Goal: Navigation & Orientation: Find specific page/section

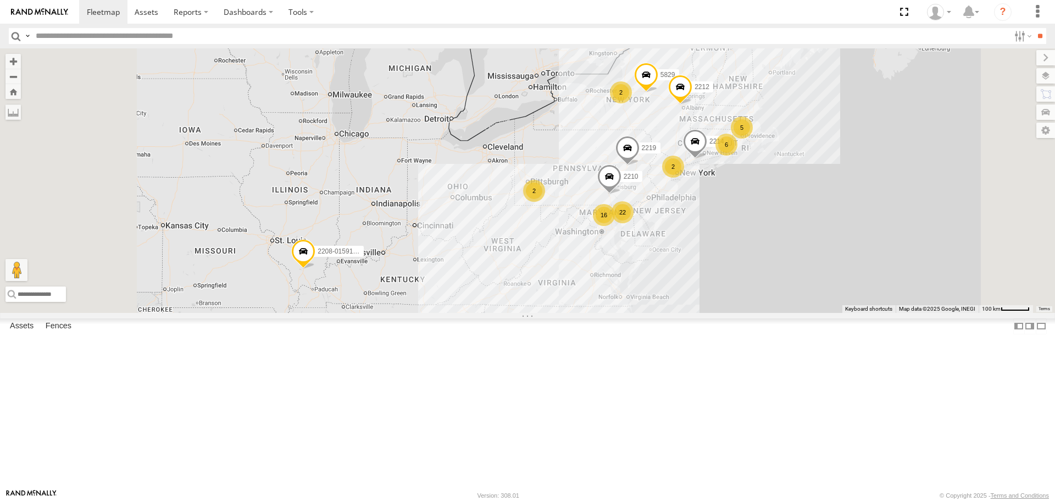
click at [857, 281] on div "2208-015910002284753 2 22 6 5 16 2 2210 2 2219 5829 2214 2212" at bounding box center [527, 180] width 1055 height 264
click at [148, 22] on link at bounding box center [146, 12] width 39 height 24
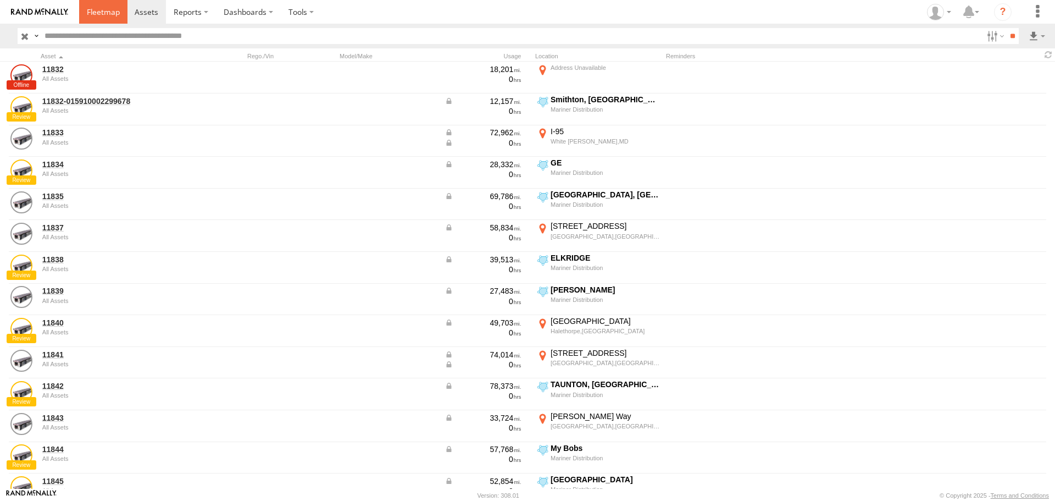
click at [105, 5] on link at bounding box center [103, 12] width 48 height 24
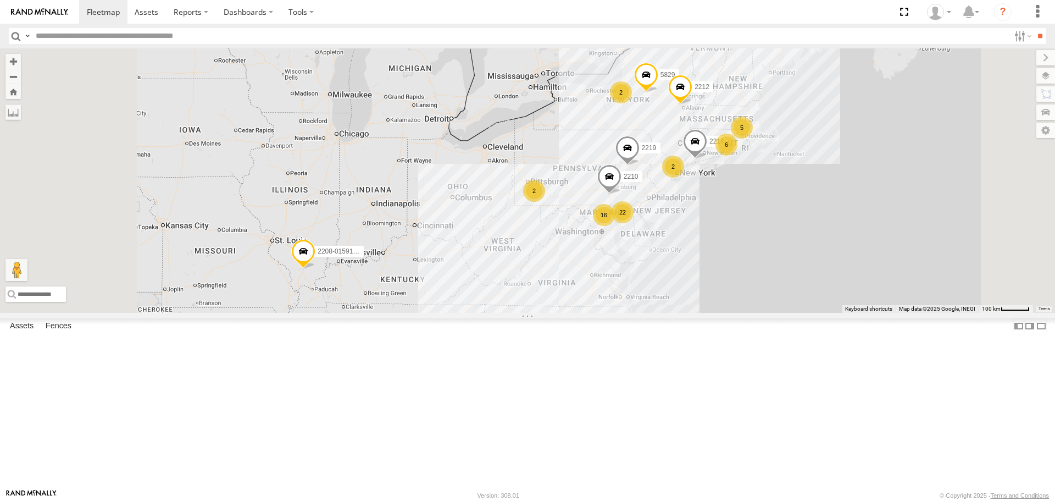
scroll to position [481, 0]
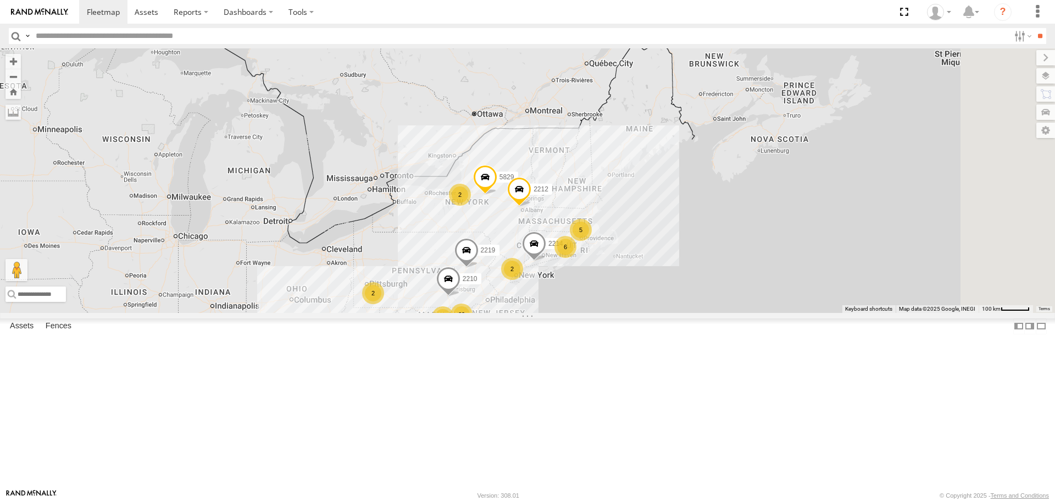
drag, startPoint x: 988, startPoint y: 340, endPoint x: 838, endPoint y: 433, distance: 176.4
click at [838, 312] on div "2208-015910002284753 2 22 6 5 16 2 2210 2 2219 5829 2214 2212" at bounding box center [527, 180] width 1055 height 264
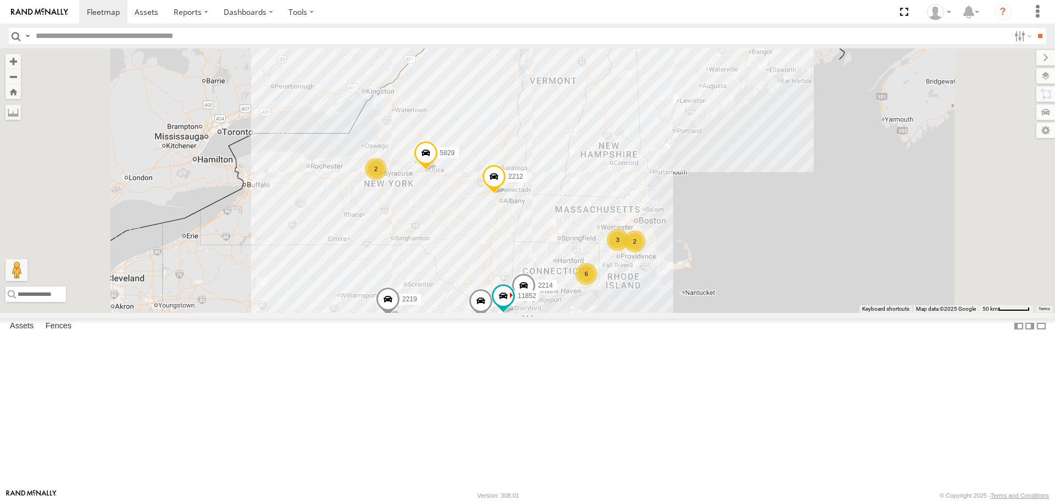
drag, startPoint x: 511, startPoint y: 317, endPoint x: 476, endPoint y: 201, distance: 121.2
click at [476, 201] on div "2208-015910002284753 2210 2219 5829 2214 2212 11841 6 3 2 2 2 11852" at bounding box center [527, 180] width 1055 height 264
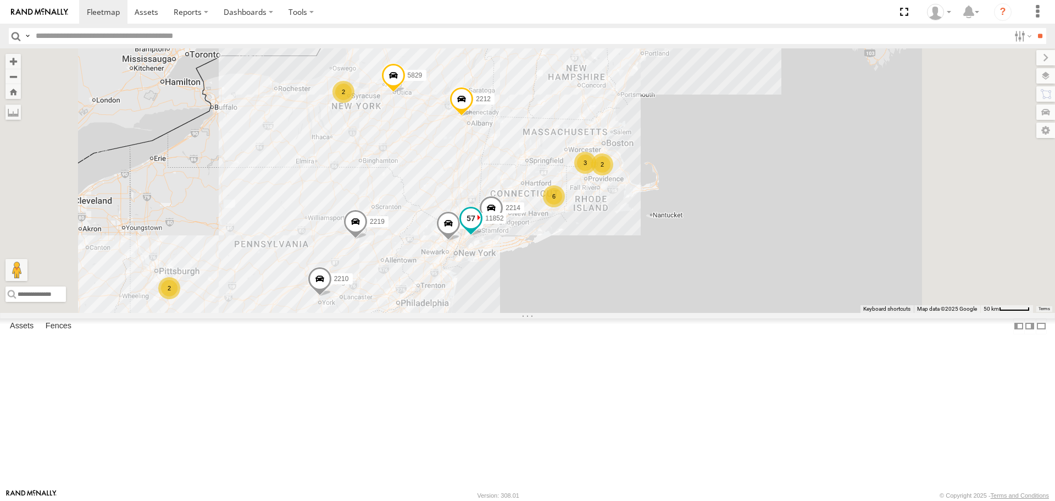
click at [481, 228] on span at bounding box center [471, 218] width 20 height 20
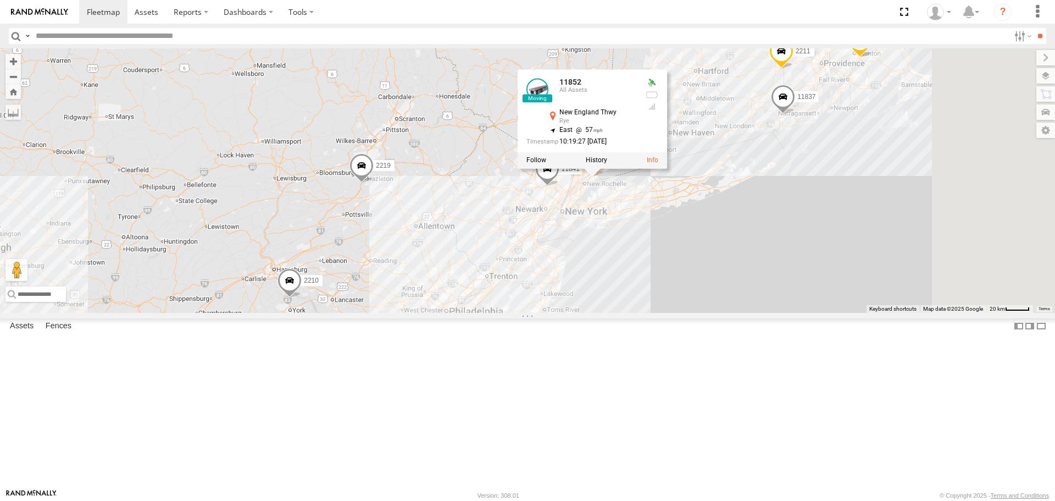
drag, startPoint x: 830, startPoint y: 131, endPoint x: 691, endPoint y: 302, distance: 220.3
click at [691, 302] on div "2208-015910002284753 2210 2219 5829 2214 2212 11841 11852 11852 All Assets New …" at bounding box center [527, 180] width 1055 height 264
click at [607, 165] on label at bounding box center [596, 162] width 21 height 8
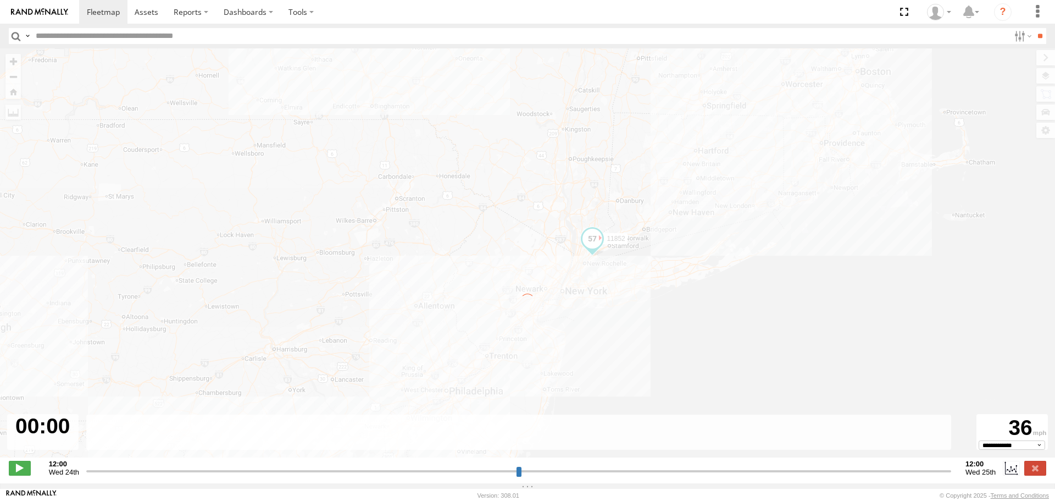
type input "**********"
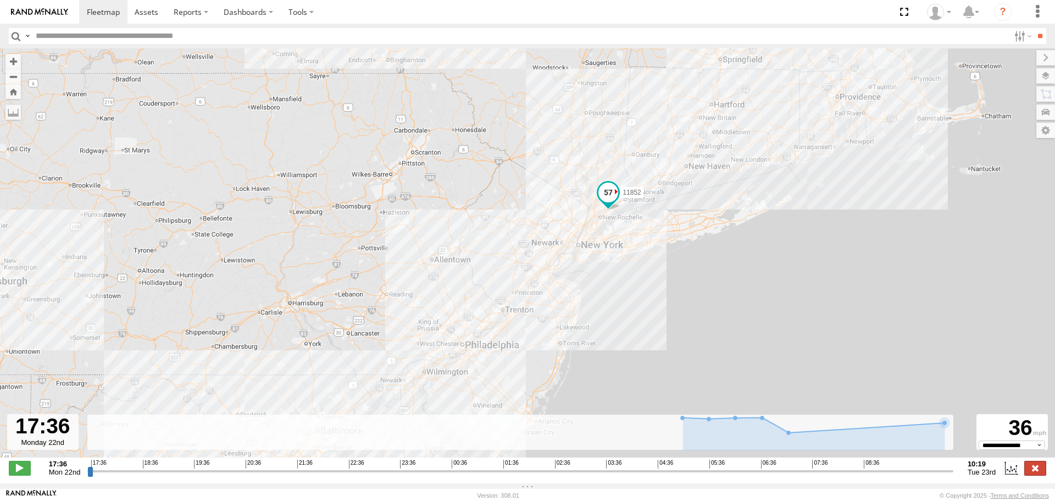
click at [1029, 473] on label at bounding box center [1035, 467] width 22 height 14
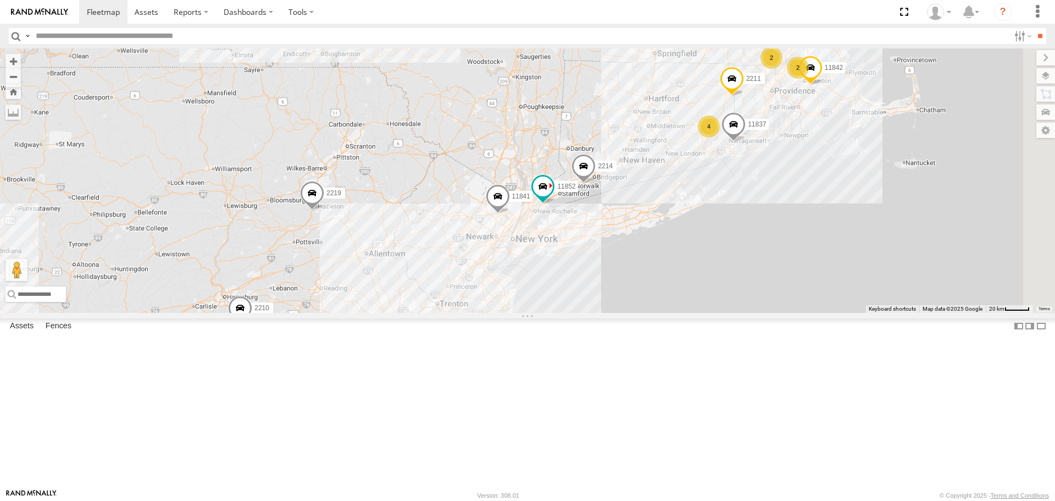
drag, startPoint x: 756, startPoint y: 321, endPoint x: 741, endPoint y: 323, distance: 14.4
click at [741, 312] on div "11841 11837 2210 11852 2219 2214 11842 2211 16 4 2 12 2 2 8" at bounding box center [527, 180] width 1055 height 264
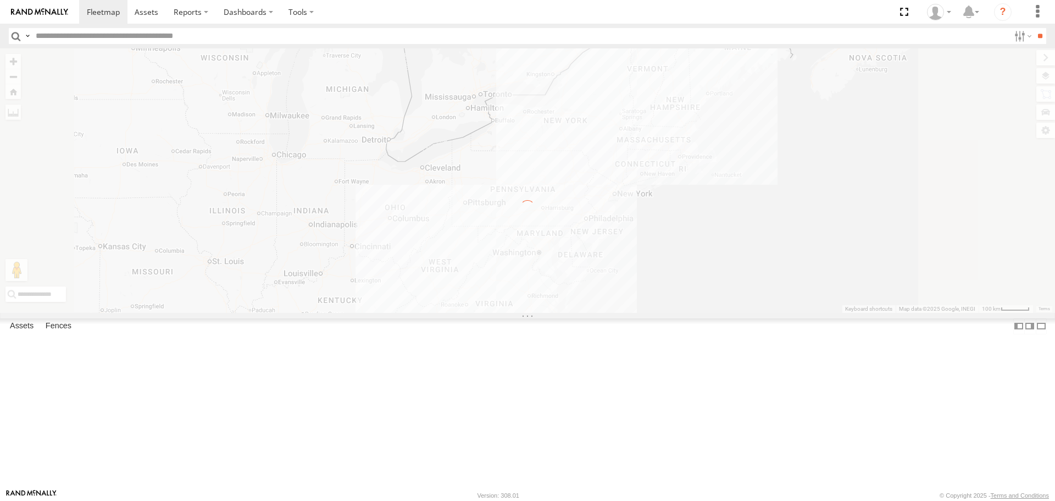
scroll to position [0, 0]
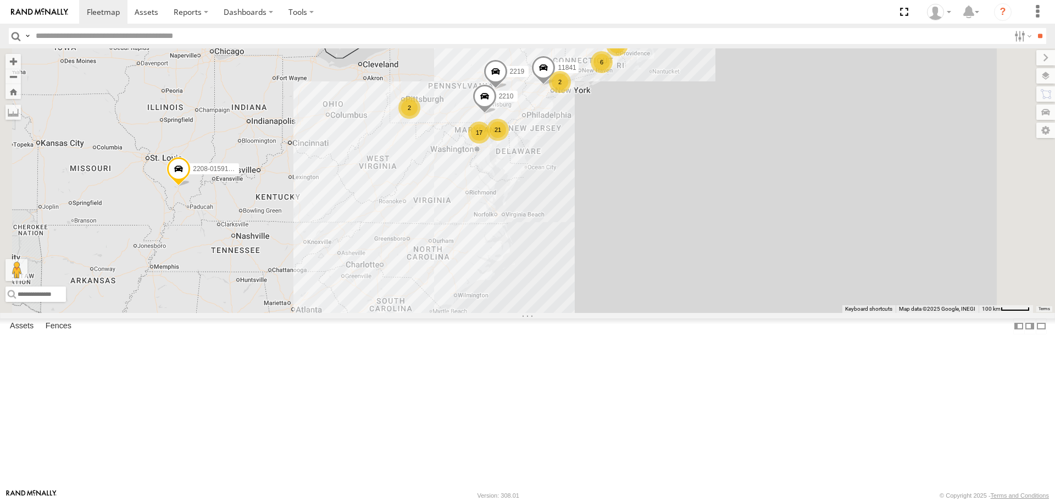
drag, startPoint x: 589, startPoint y: 407, endPoint x: 526, endPoint y: 303, distance: 120.5
click at [526, 303] on div "11841 21 6 5 2208-015910002284753 17 2 2210 2 2 2219 5829 2212" at bounding box center [527, 180] width 1055 height 264
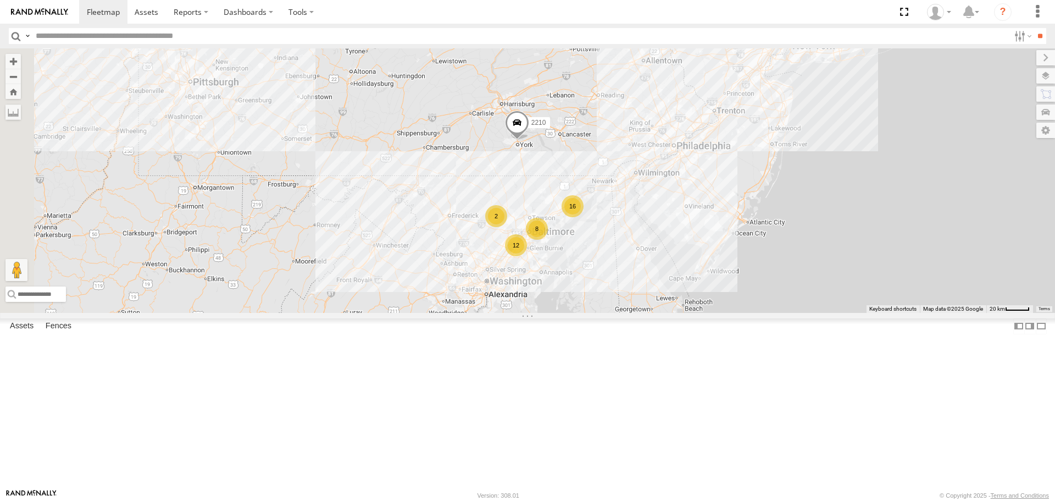
drag, startPoint x: 623, startPoint y: 251, endPoint x: 837, endPoint y: 247, distance: 214.9
click at [837, 247] on div "11841 2208-015910002284753 2210 2219 5829 2212 11852 2214 16 12 2 8" at bounding box center [527, 180] width 1055 height 264
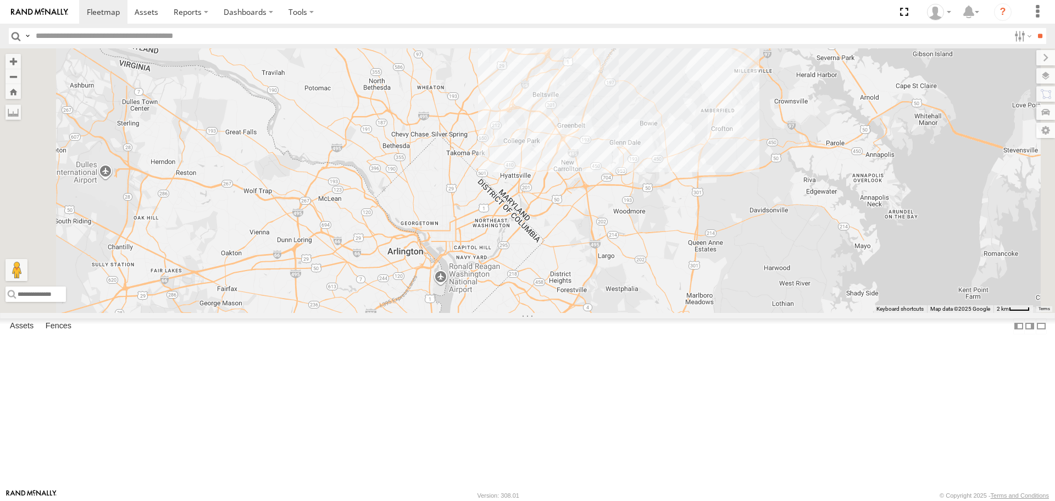
drag, startPoint x: 669, startPoint y: 311, endPoint x: 715, endPoint y: 167, distance: 151.2
click at [715, 167] on div "11841 2208-015910002284753 2210 2219 5829 2212 11852 2214 2 2 10 2207 2 11857" at bounding box center [527, 180] width 1055 height 264
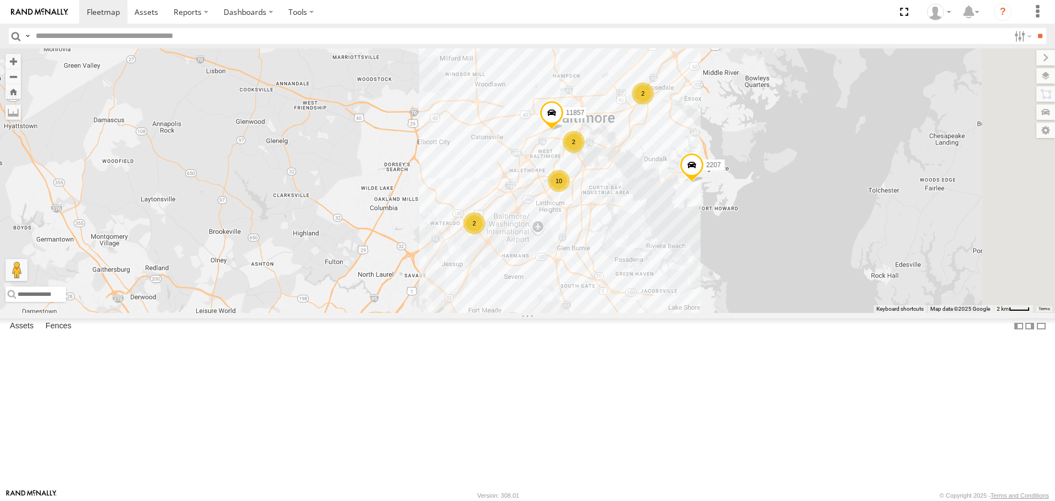
drag, startPoint x: 644, startPoint y: 326, endPoint x: 553, endPoint y: 474, distance: 173.7
click at [553, 312] on div "11841 2208-015910002284753 2210 2219 5829 2212 11852 2214 2 2 10 2207 2 11857" at bounding box center [527, 180] width 1055 height 264
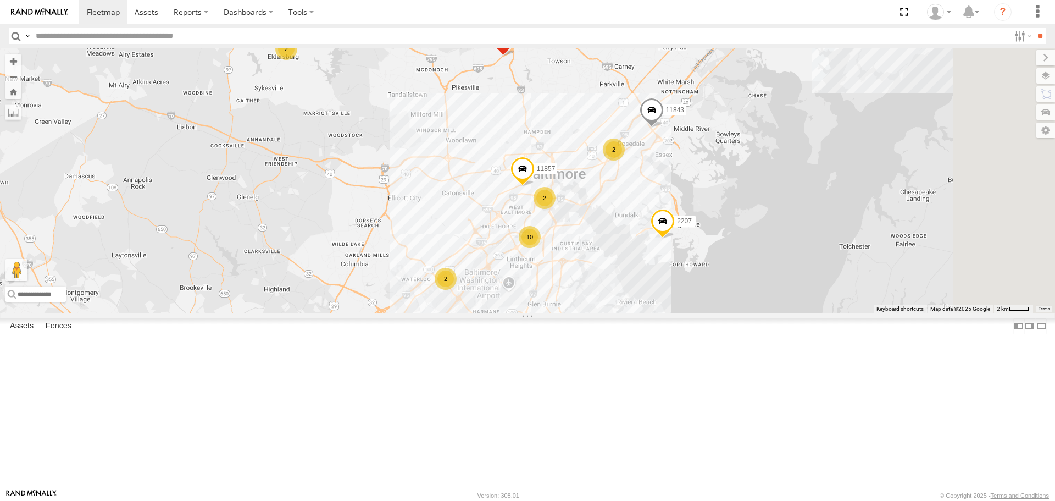
drag, startPoint x: 719, startPoint y: 272, endPoint x: 702, endPoint y: 306, distance: 37.9
click at [702, 306] on div "11841 2208-015910002284753 2210 2219 5829 2212 11852 2214 2 2 10 2207 2 11857 2…" at bounding box center [527, 180] width 1055 height 264
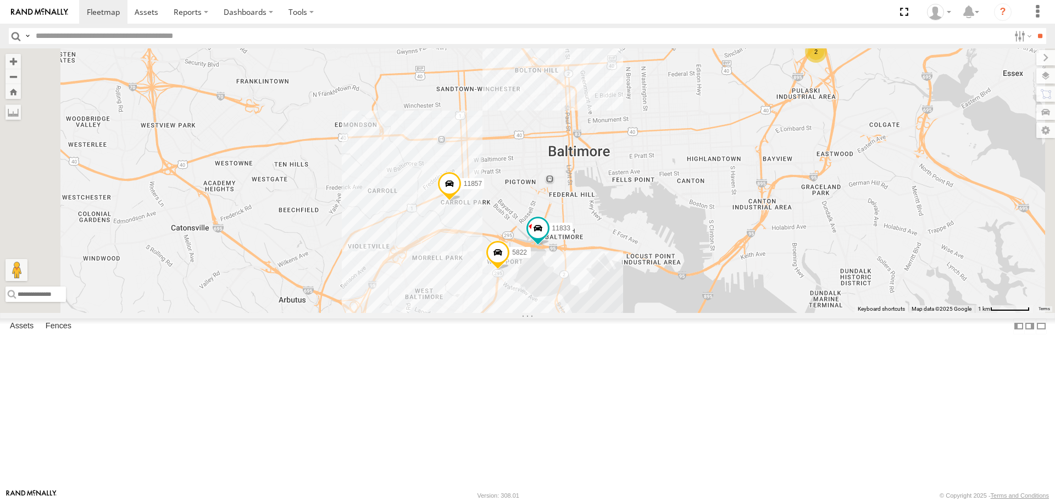
click at [547, 312] on div "11841 2208-015910002284753 2210 2219 5829 2212 11852 2214 2207 11857 11843 9661…" at bounding box center [527, 180] width 1055 height 264
